Goal: Information Seeking & Learning: Learn about a topic

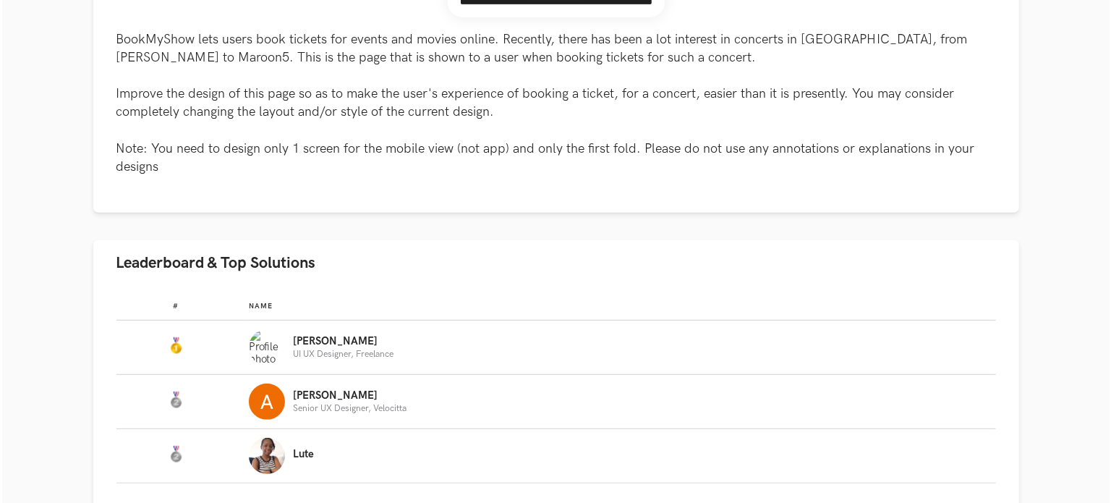
scroll to position [1013, 0]
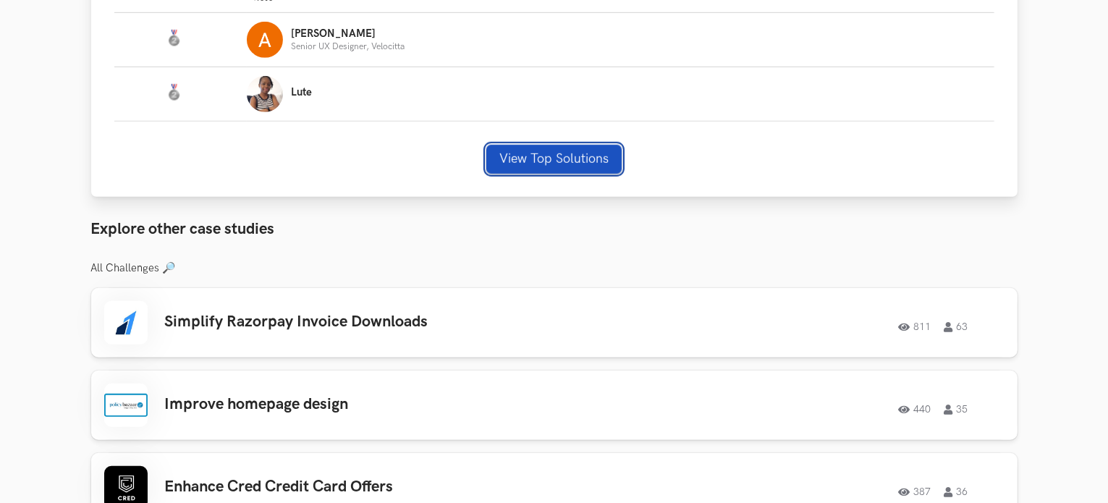
click at [514, 161] on button "View Top Solutions" at bounding box center [553, 159] width 135 height 29
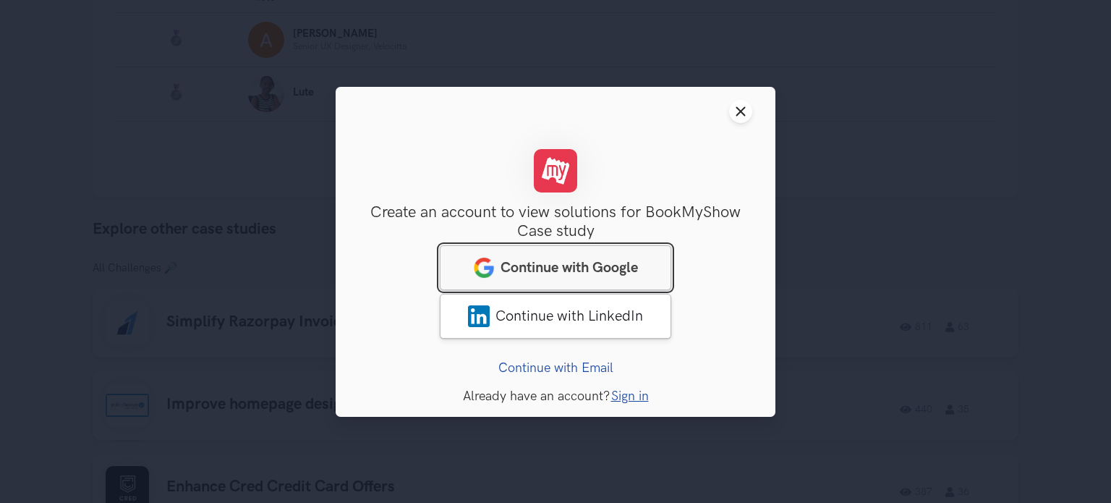
click at [585, 267] on span "Continue with Google" at bounding box center [569, 266] width 137 height 17
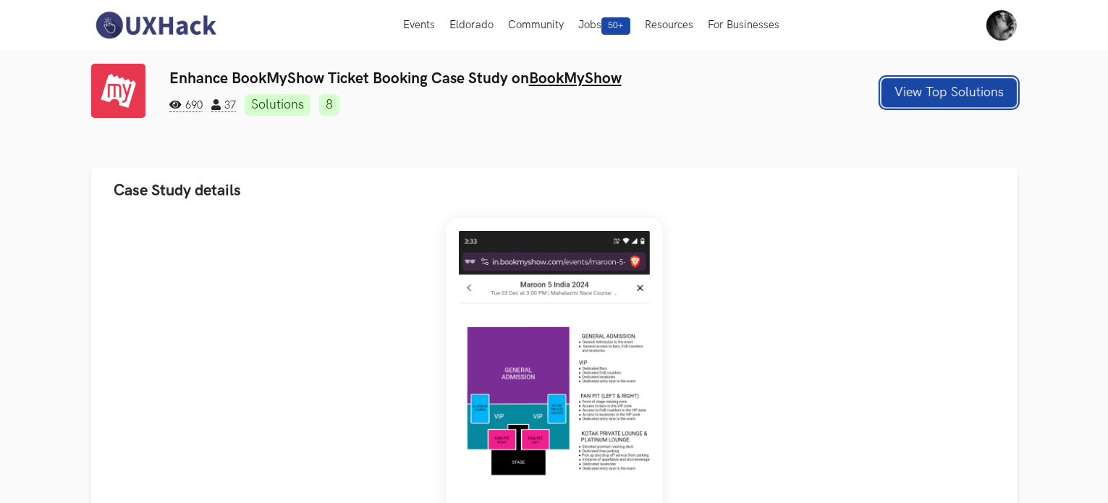
click at [947, 97] on button "View Top Solutions" at bounding box center [948, 92] width 135 height 29
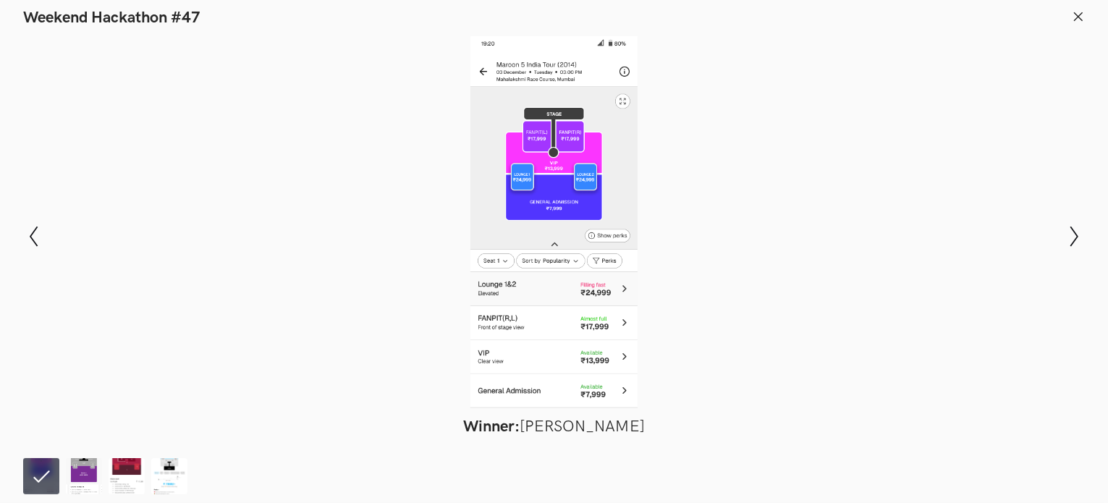
click at [585, 144] on div at bounding box center [554, 222] width 1002 height 372
click at [621, 237] on div at bounding box center [554, 222] width 1002 height 372
click at [1067, 249] on button "Show next slide" at bounding box center [1074, 237] width 21 height 42
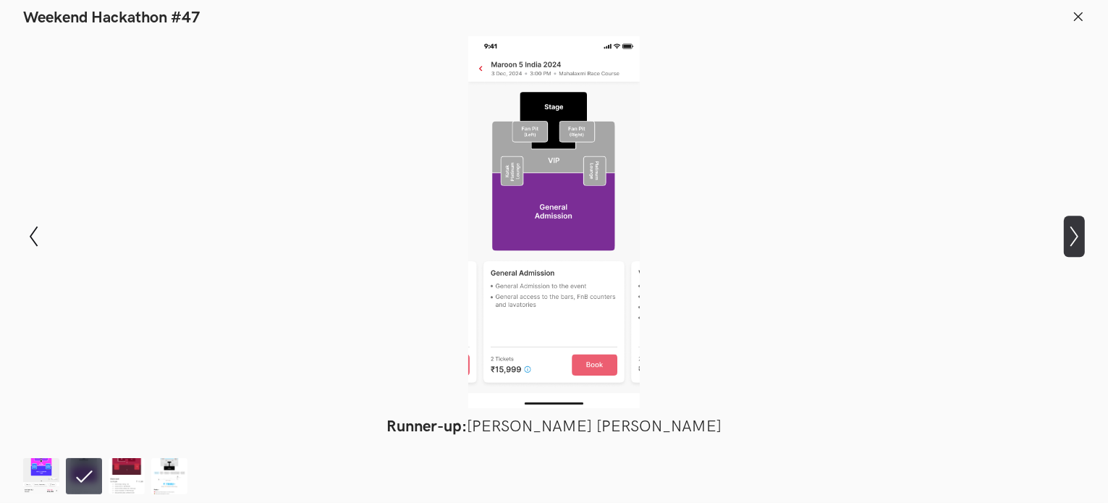
click at [1067, 250] on button "Show next slide" at bounding box center [1074, 237] width 21 height 42
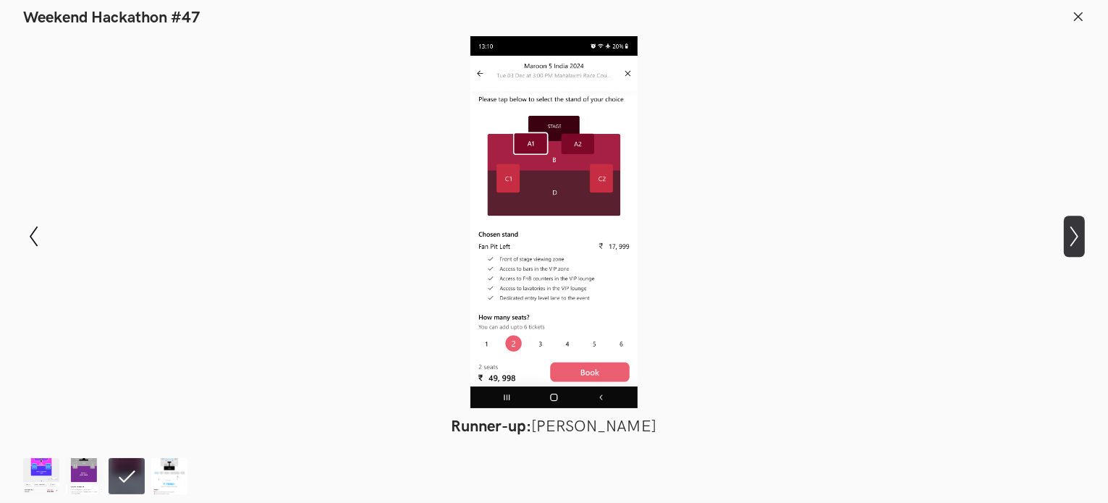
click at [1067, 250] on button "Show next slide" at bounding box center [1074, 237] width 21 height 42
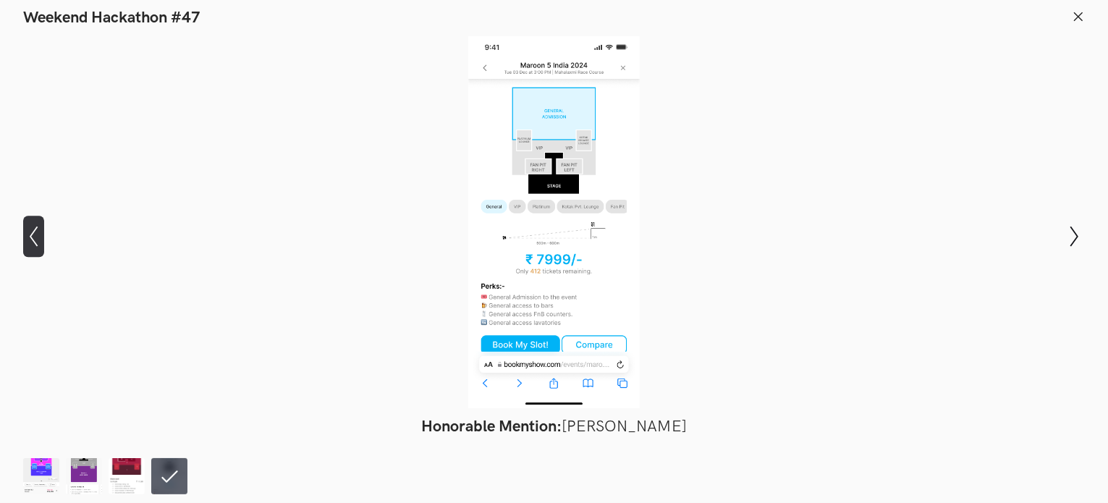
click at [24, 234] on icon "Show previous slide" at bounding box center [33, 236] width 21 height 21
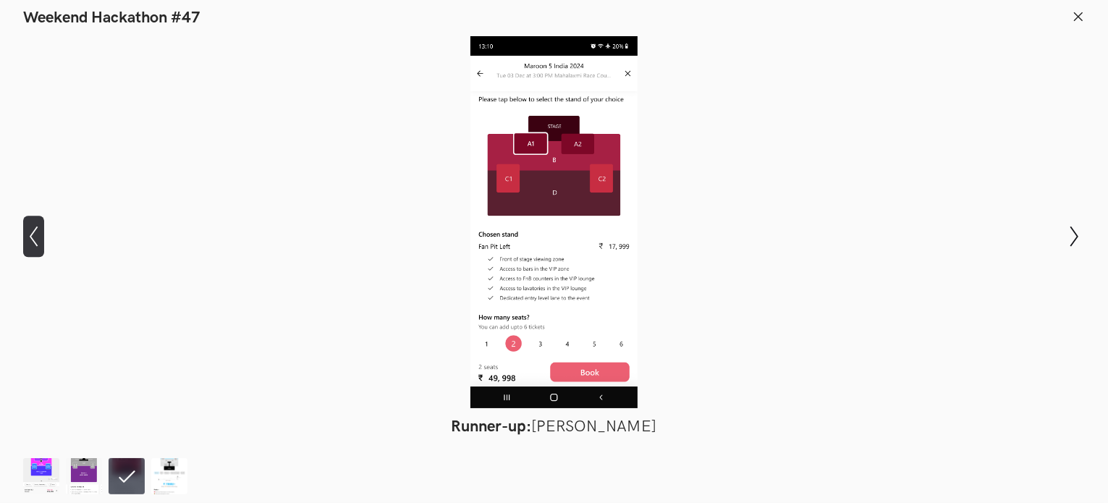
click at [24, 234] on icon "Show previous slide" at bounding box center [33, 236] width 21 height 21
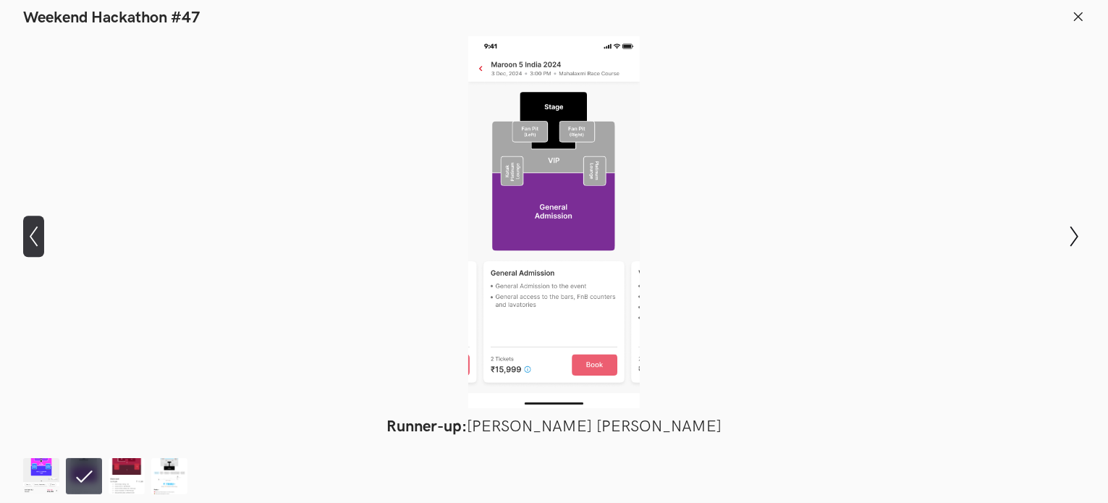
click at [24, 234] on icon "Show previous slide" at bounding box center [33, 236] width 21 height 21
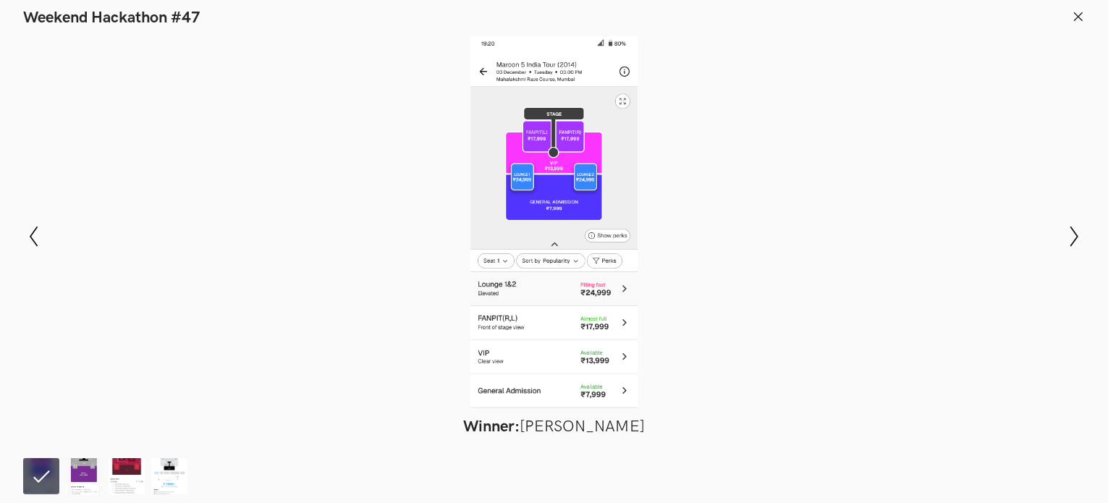
drag, startPoint x: 527, startPoint y: 225, endPoint x: 515, endPoint y: 240, distance: 19.5
click at [515, 240] on div at bounding box center [554, 222] width 1002 height 372
drag, startPoint x: 556, startPoint y: 212, endPoint x: 511, endPoint y: 226, distance: 46.9
click at [511, 226] on div at bounding box center [554, 222] width 1002 height 372
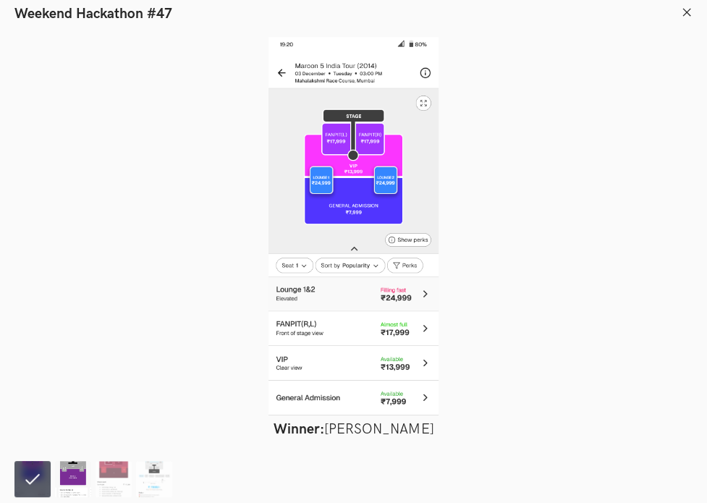
click at [61, 474] on img at bounding box center [73, 479] width 36 height 36
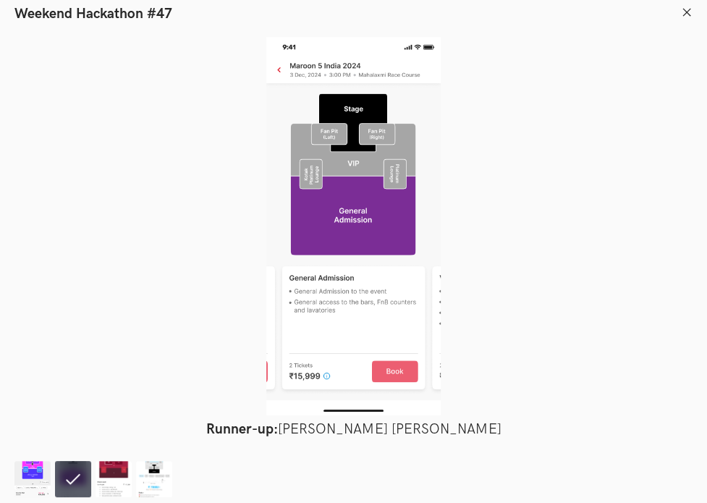
click at [349, 208] on div at bounding box center [353, 226] width 678 height 378
click at [344, 252] on div at bounding box center [353, 226] width 678 height 378
click at [110, 474] on img at bounding box center [114, 479] width 36 height 36
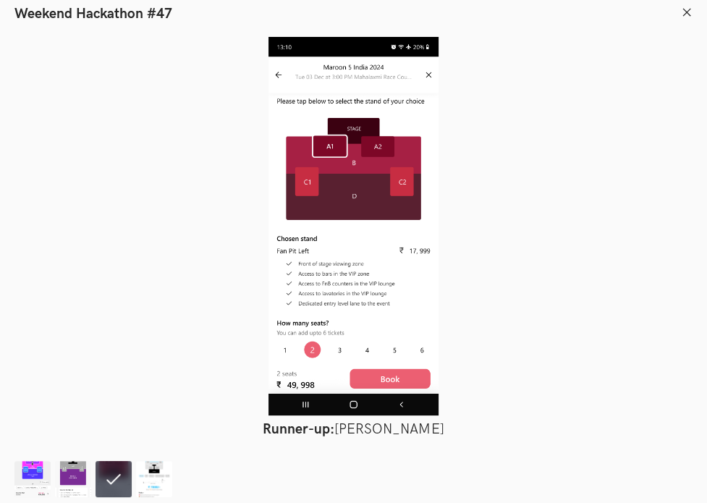
click at [341, 206] on div at bounding box center [353, 226] width 678 height 378
